Goal: Transaction & Acquisition: Purchase product/service

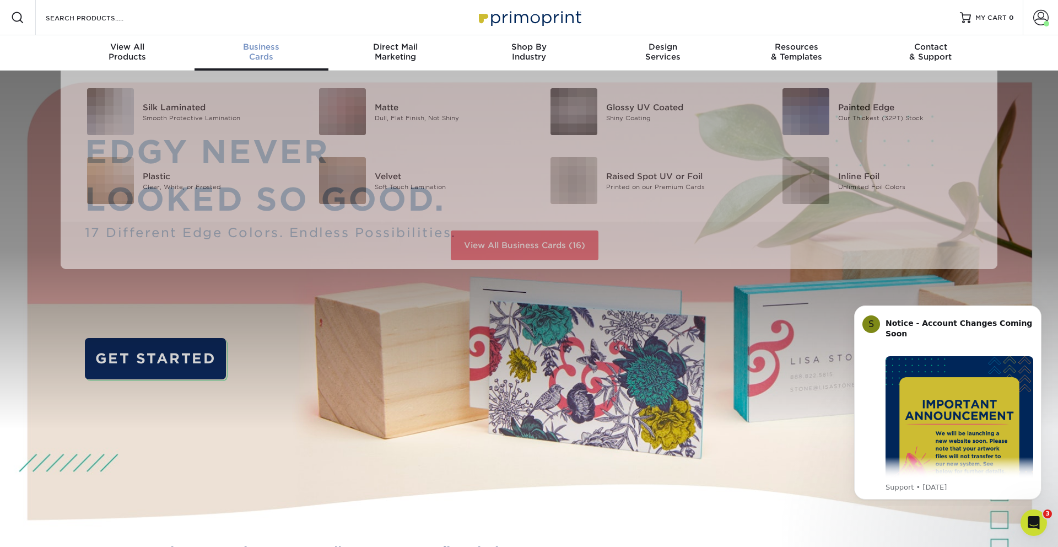
click at [251, 48] on span "Business" at bounding box center [262, 47] width 134 height 10
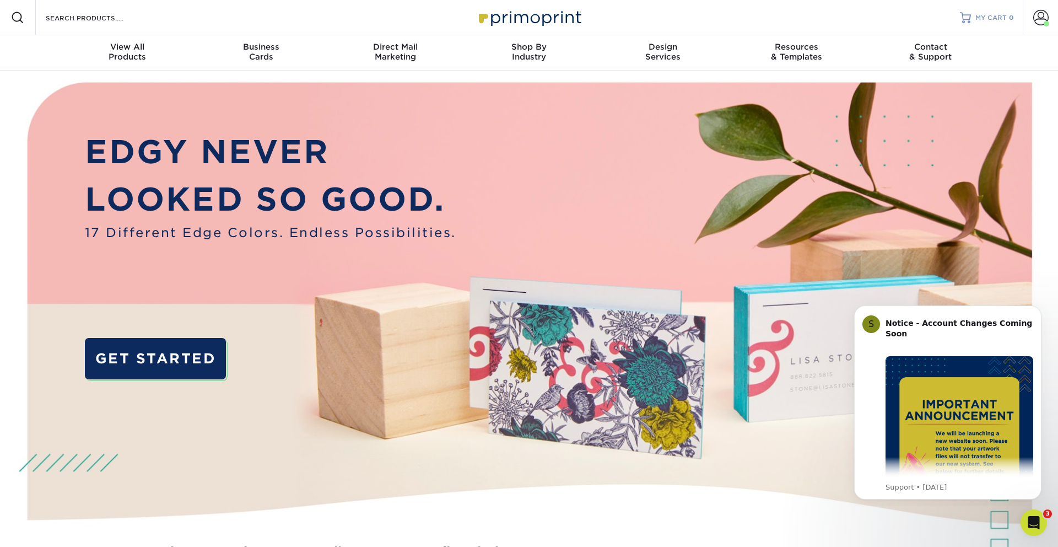
click at [1003, 18] on span "MY CART" at bounding box center [990, 17] width 31 height 9
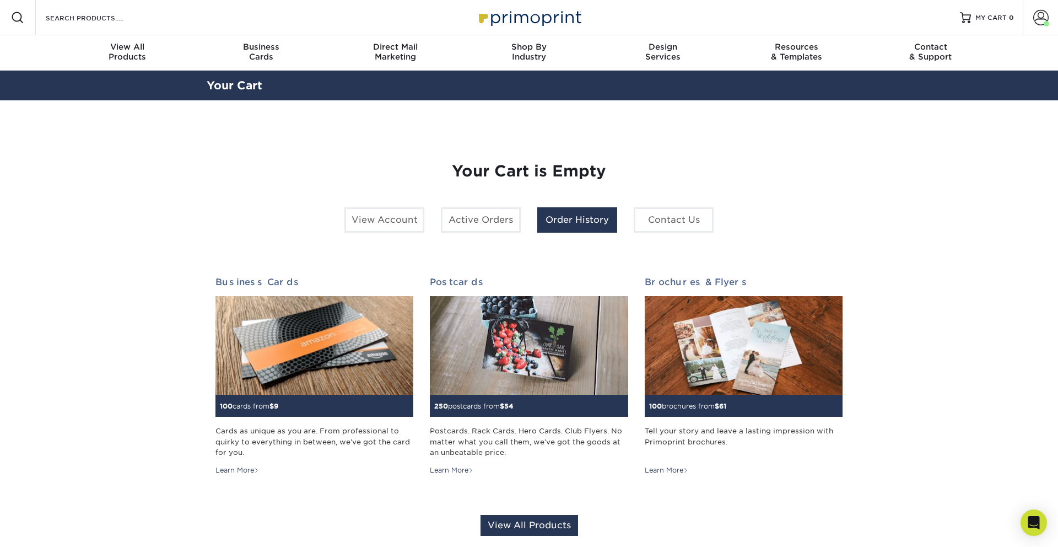
click at [579, 224] on link "Order History" at bounding box center [577, 219] width 80 height 25
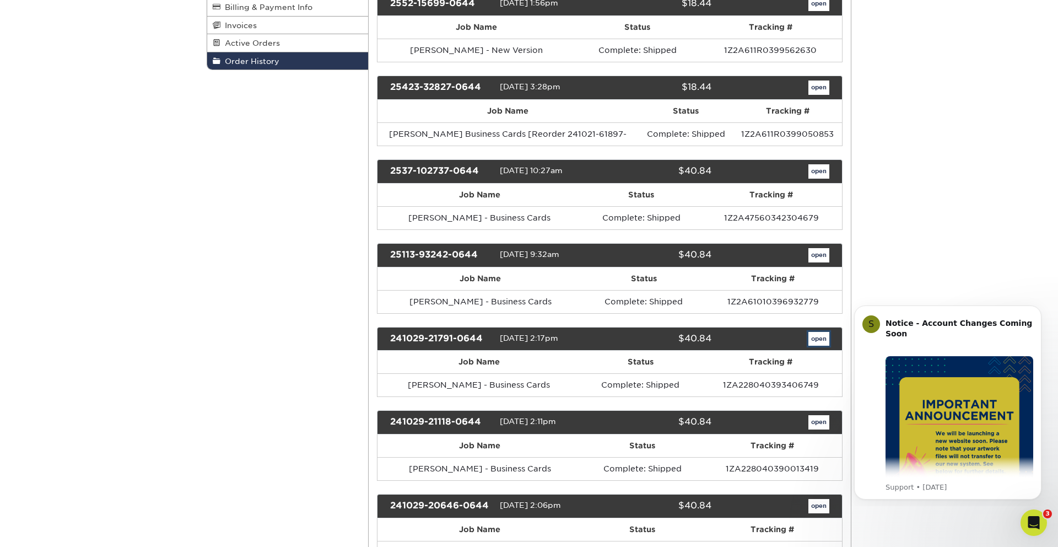
click at [817, 341] on link "open" at bounding box center [818, 339] width 21 height 14
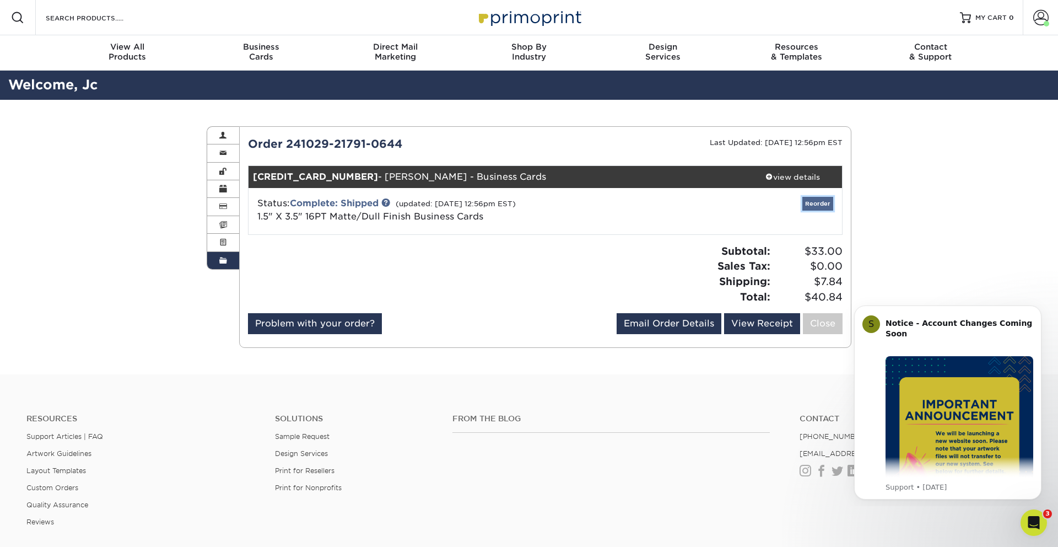
click at [824, 202] on link "Reorder" at bounding box center [817, 204] width 31 height 14
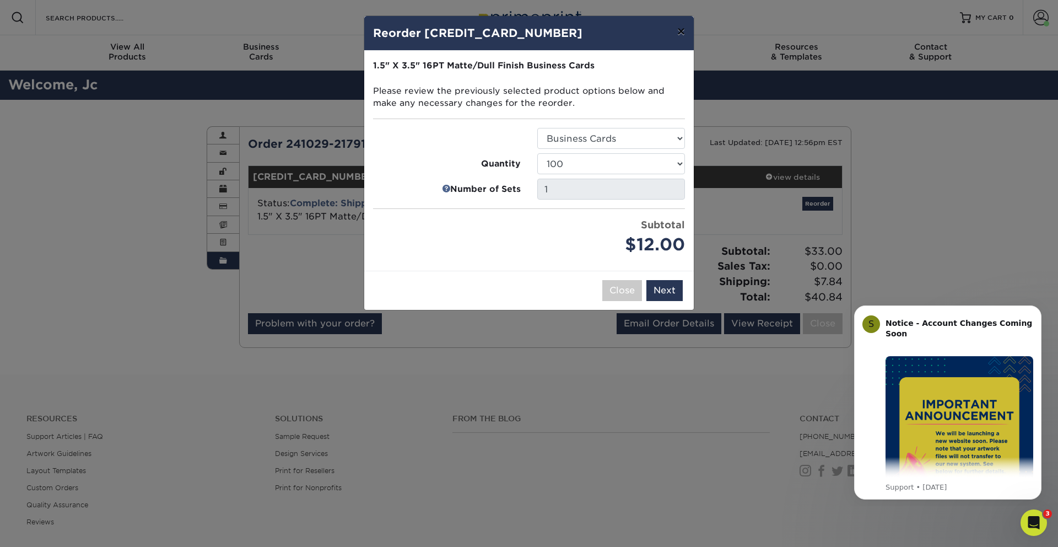
click at [684, 31] on button "×" at bounding box center [680, 31] width 25 height 31
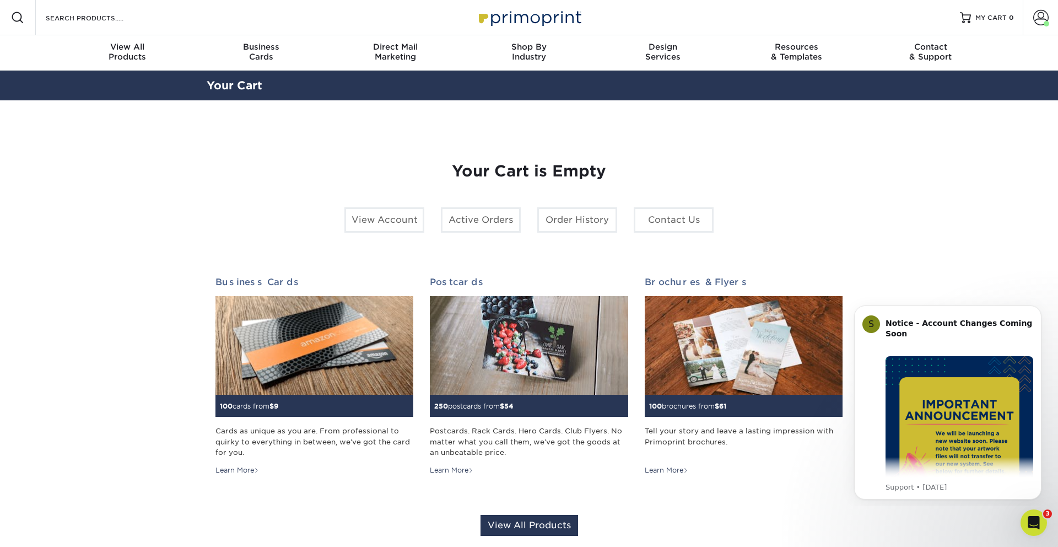
click at [959, 21] on div "Resources Menu Search Products Account Welcome, Jc Account Dashboard Active Ord…" at bounding box center [529, 17] width 1058 height 35
click at [989, 21] on span "MY CART" at bounding box center [990, 17] width 31 height 9
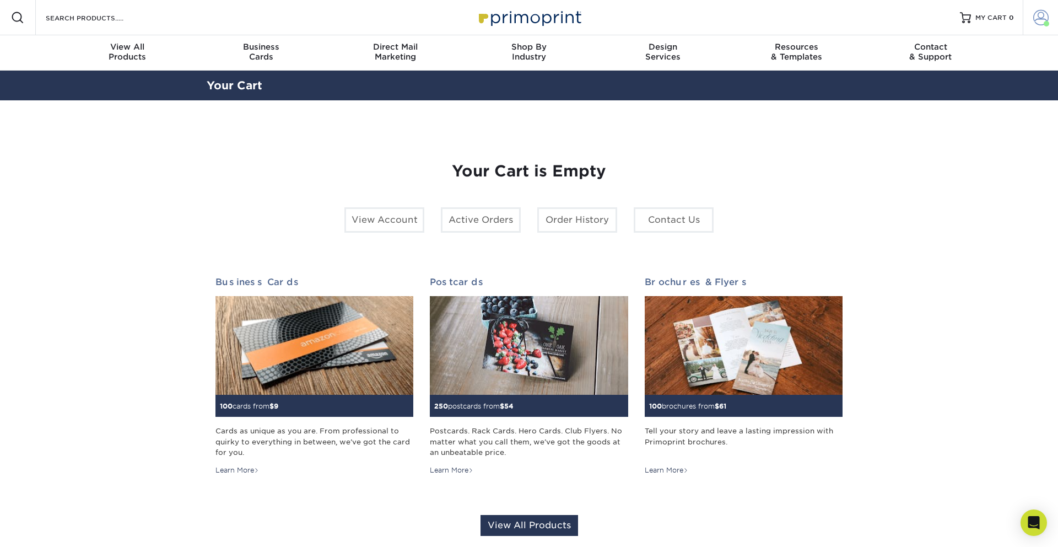
click at [1038, 17] on span at bounding box center [1040, 17] width 15 height 15
